Goal: Use online tool/utility: Utilize a website feature to perform a specific function

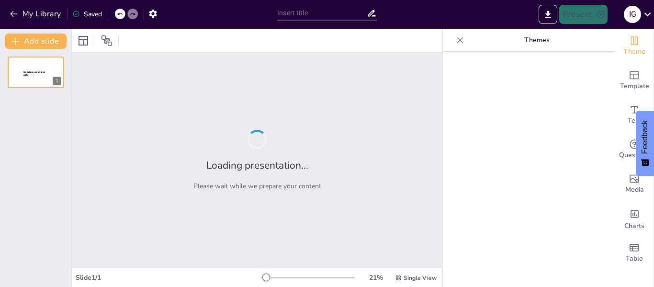
type input "ENGLISH"
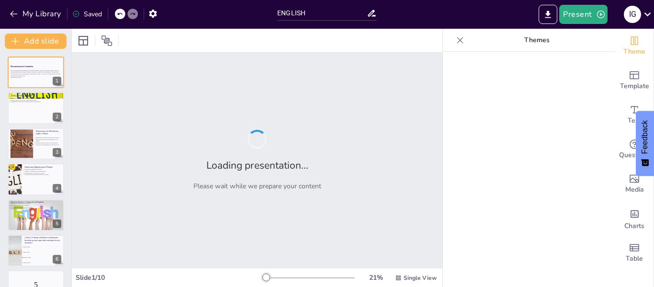
checkbox input "true"
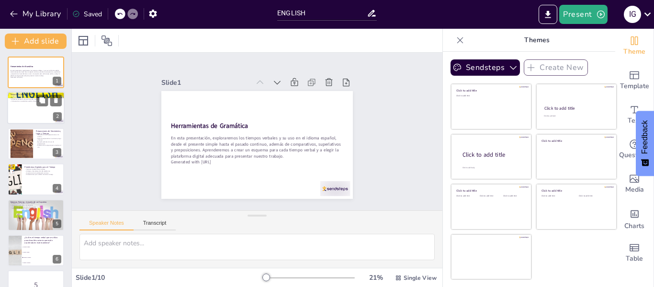
checkbox input "true"
click at [29, 114] on div at bounding box center [35, 108] width 57 height 33
type textarea "El presente simple es fundamental en la comunicación diaria. Se usa para descri…"
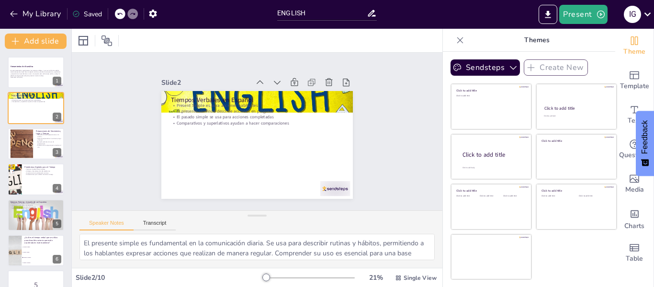
checkbox input "true"
click at [32, 159] on div "Preposiciones de Movimiento, Lugar y Tiempo Importancia de las preposiciones en…" at bounding box center [35, 143] width 57 height 33
type textarea "Las preposiciones son esenciales para conectar ideas en una oración. Sin ellas,…"
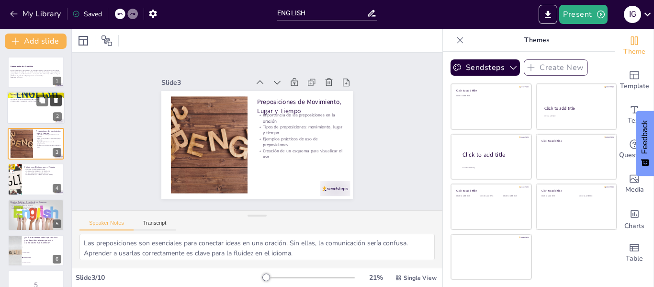
checkbox input "true"
click at [8, 9] on button "My Library" at bounding box center [36, 13] width 58 height 15
